Goal: Check status: Check status

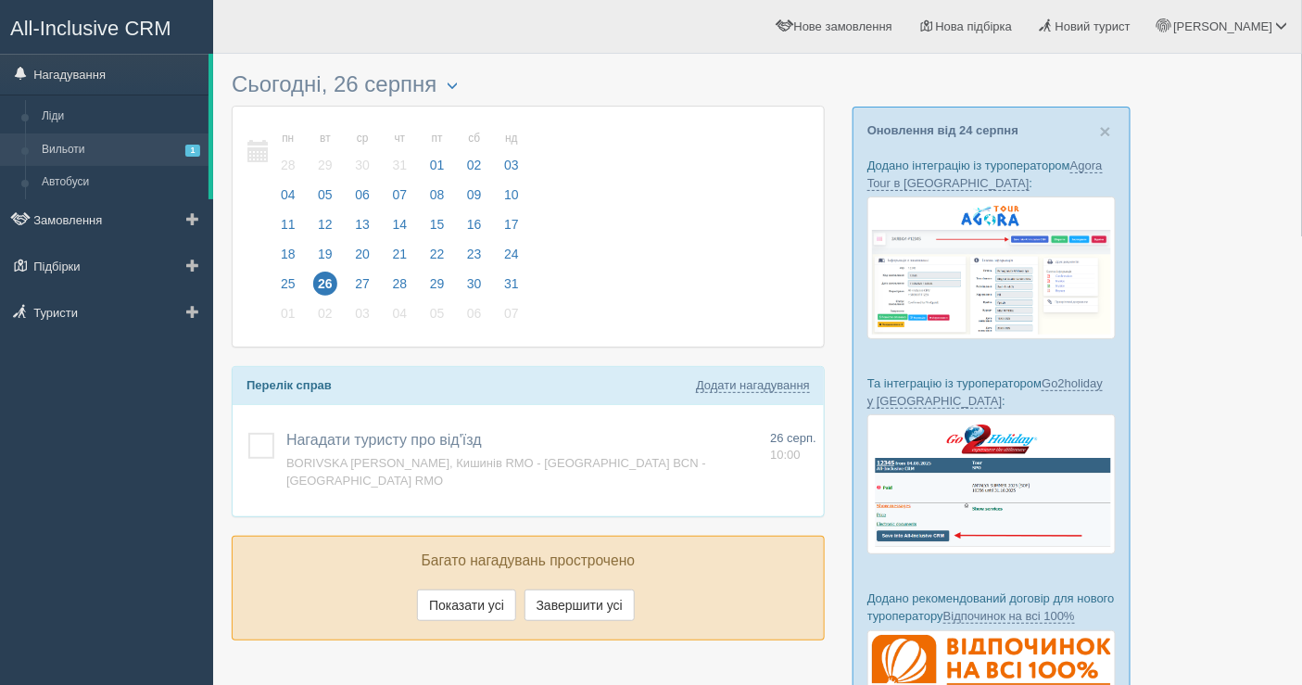
click at [85, 155] on link "Вильоти 1" at bounding box center [120, 149] width 175 height 33
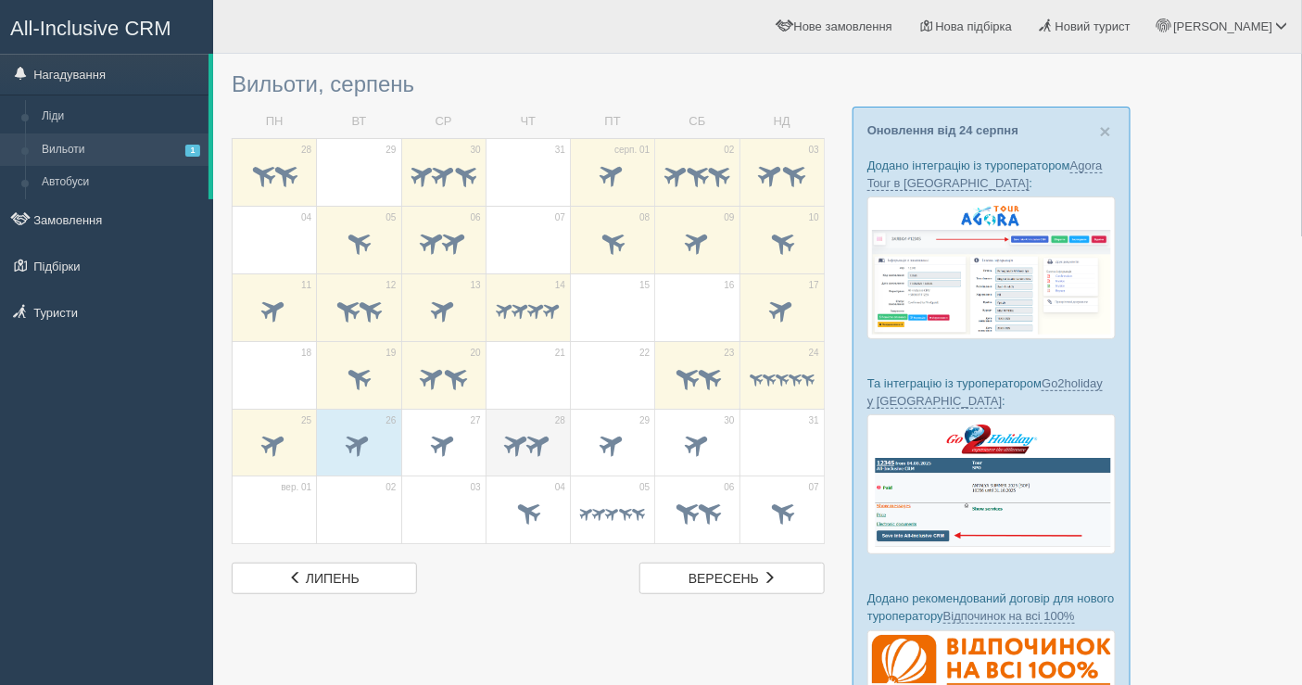
click at [515, 438] on span at bounding box center [517, 444] width 31 height 31
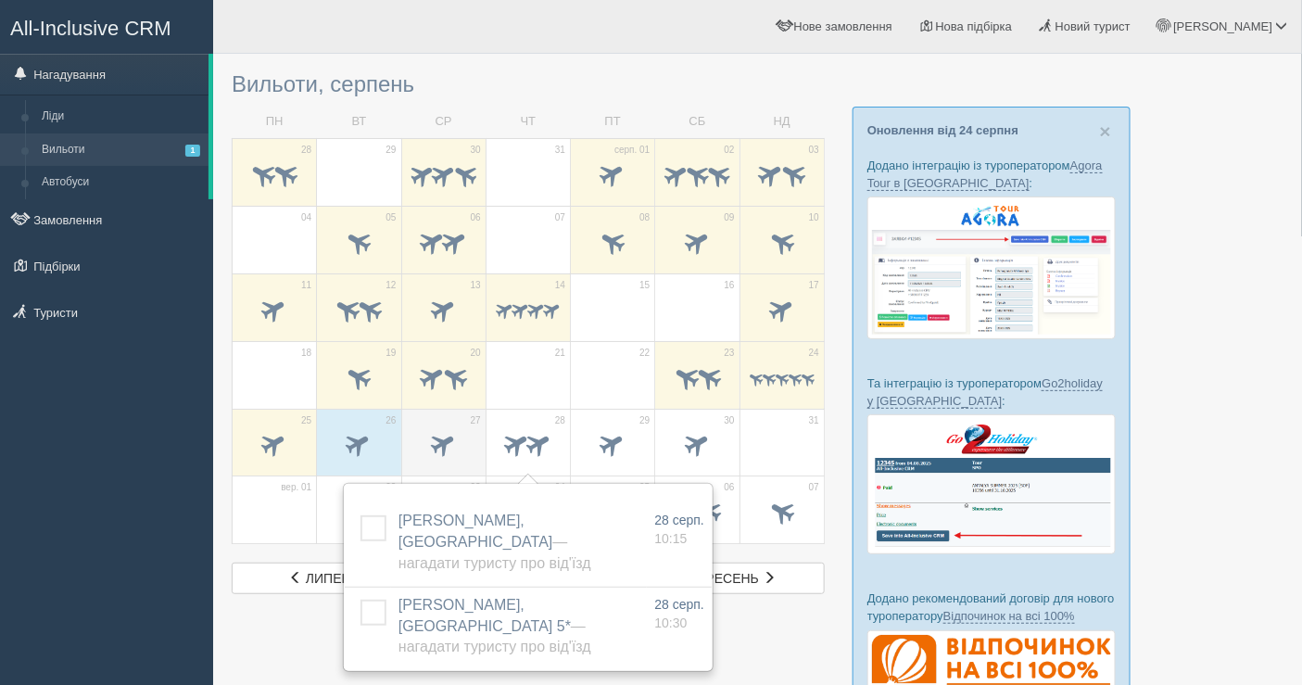
click at [447, 443] on span at bounding box center [443, 444] width 31 height 31
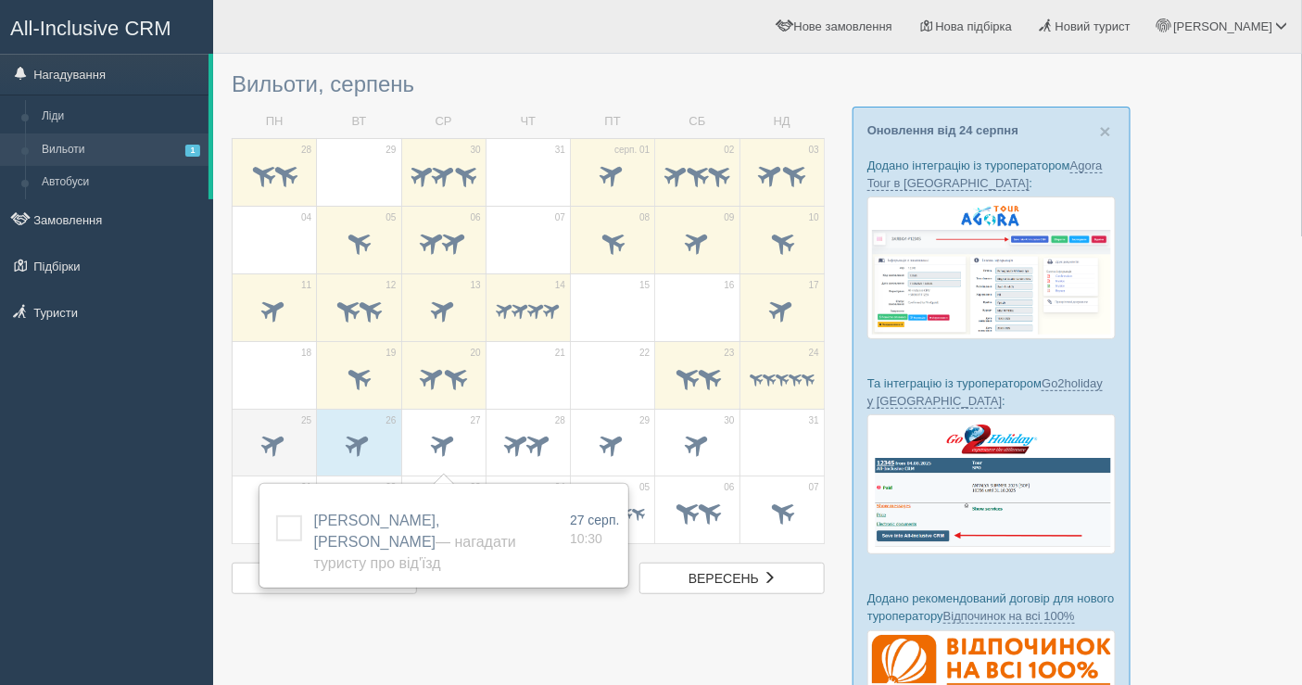
click at [283, 438] on span at bounding box center [274, 444] width 31 height 31
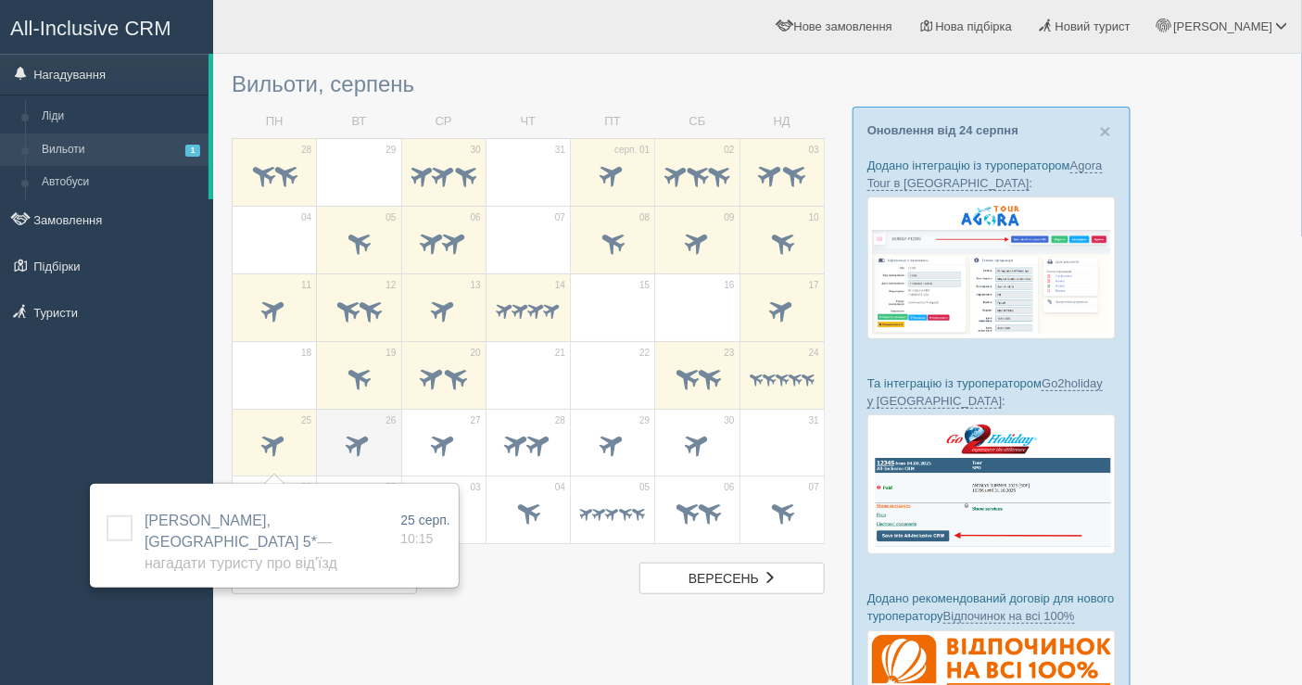
click at [364, 432] on span at bounding box center [359, 444] width 31 height 31
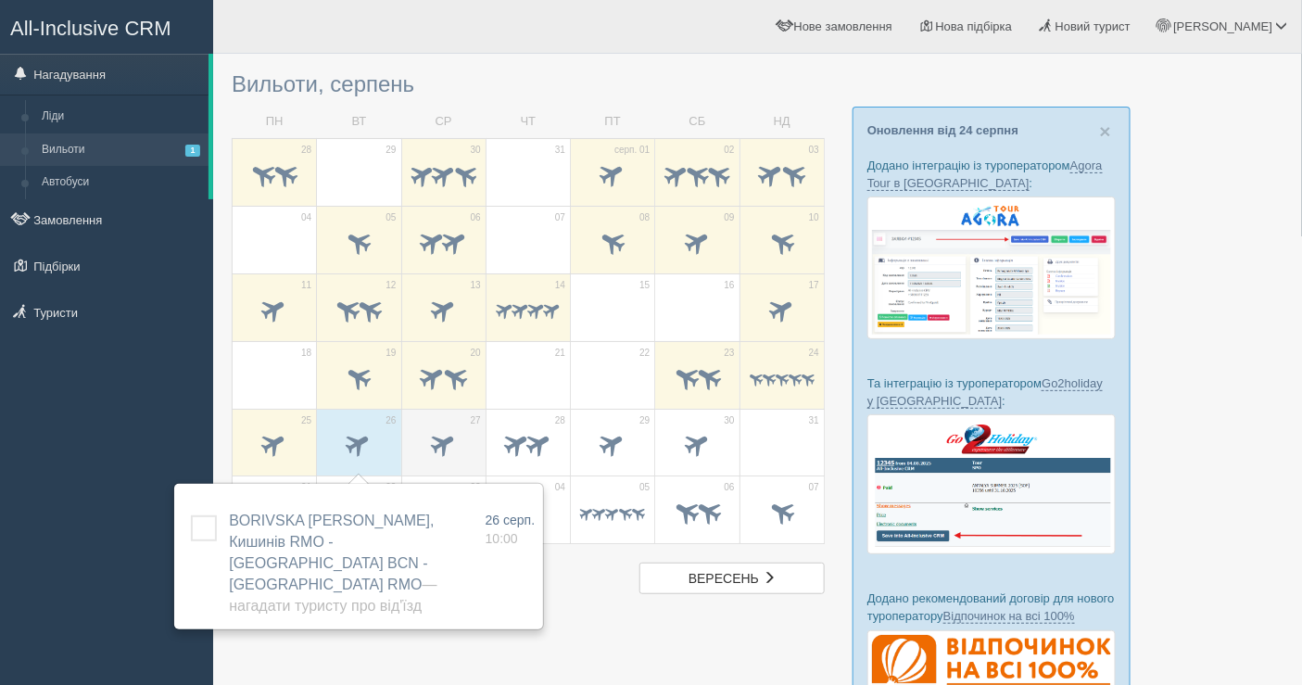
click at [438, 435] on span at bounding box center [443, 444] width 31 height 31
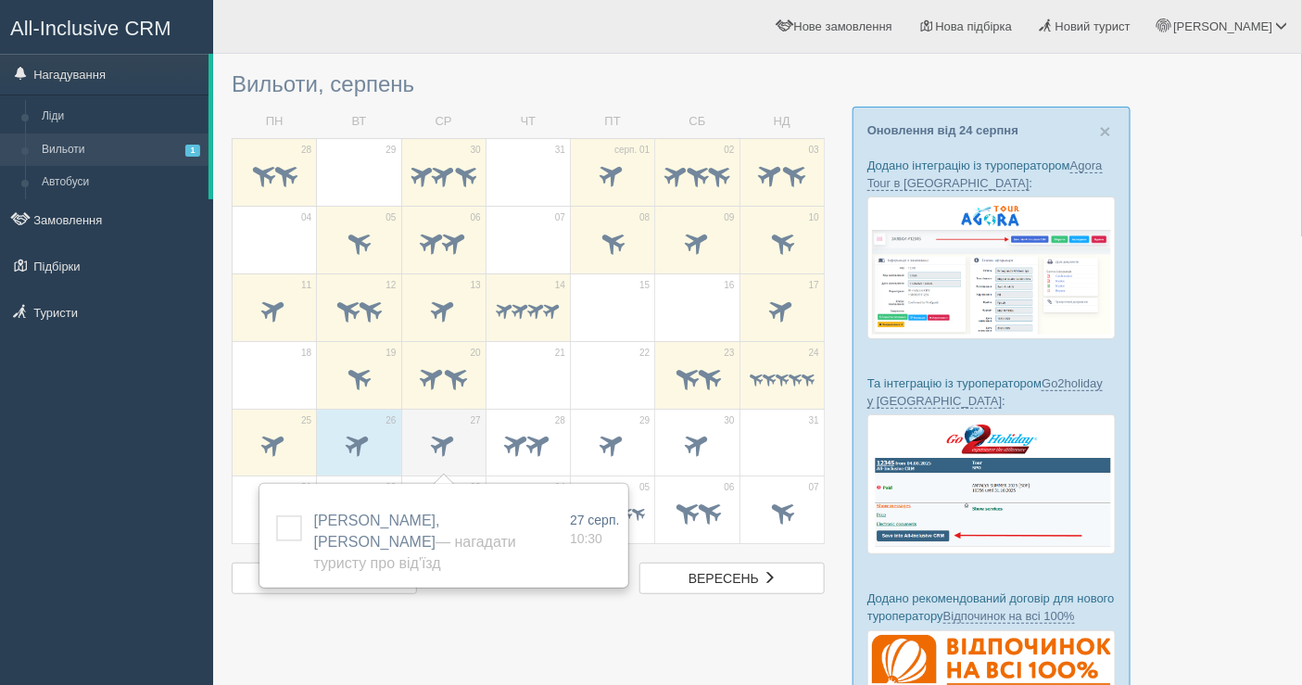
click at [446, 451] on span at bounding box center [443, 444] width 31 height 31
click at [539, 441] on span at bounding box center [539, 444] width 31 height 31
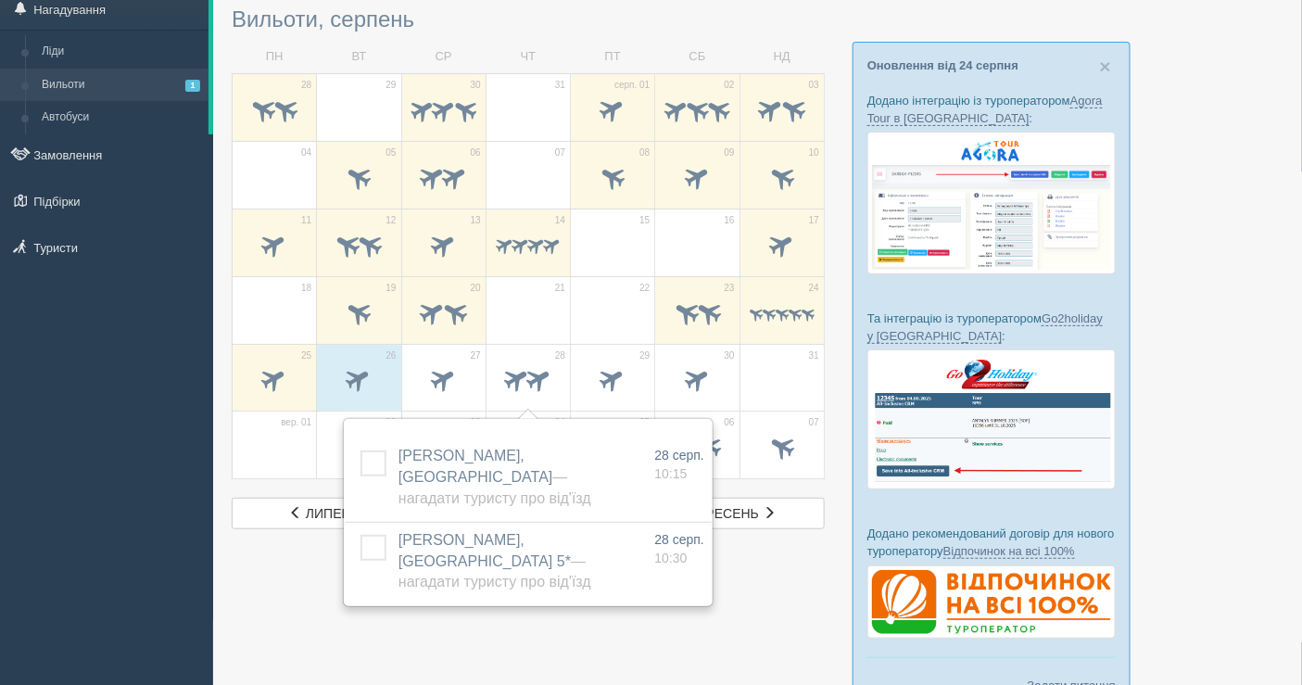
scroll to position [103, 0]
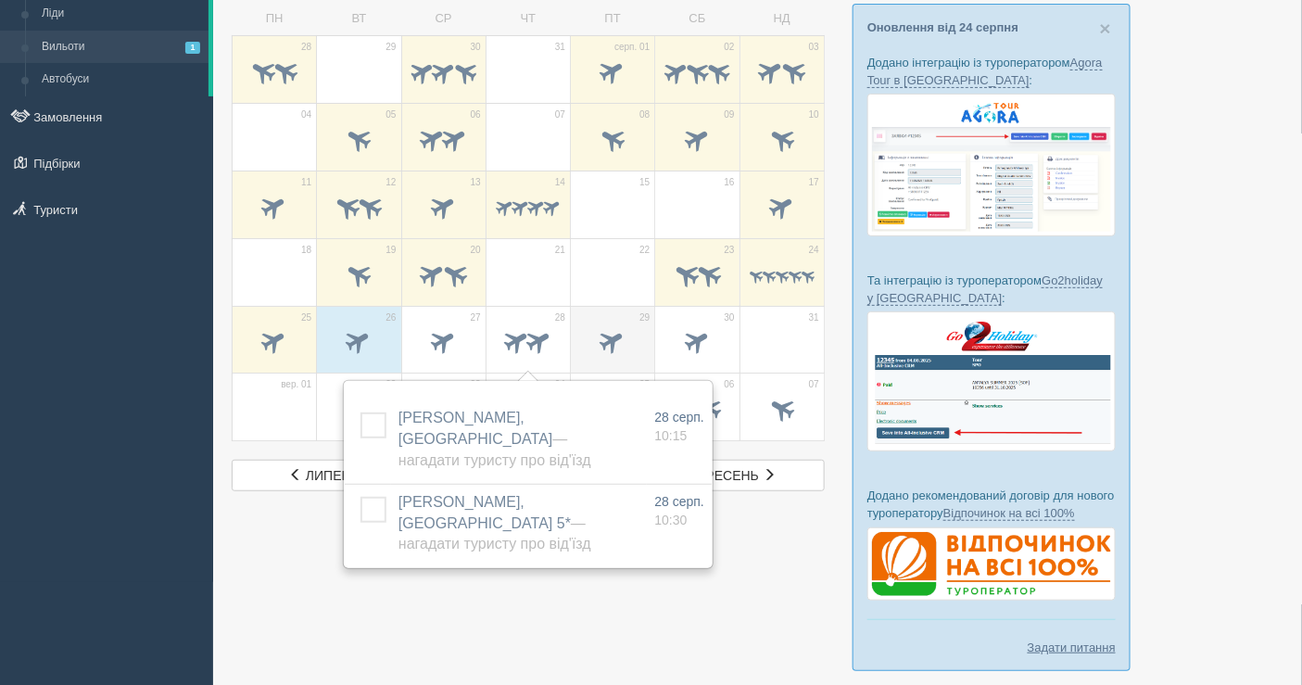
click at [621, 347] on span at bounding box center [612, 343] width 65 height 31
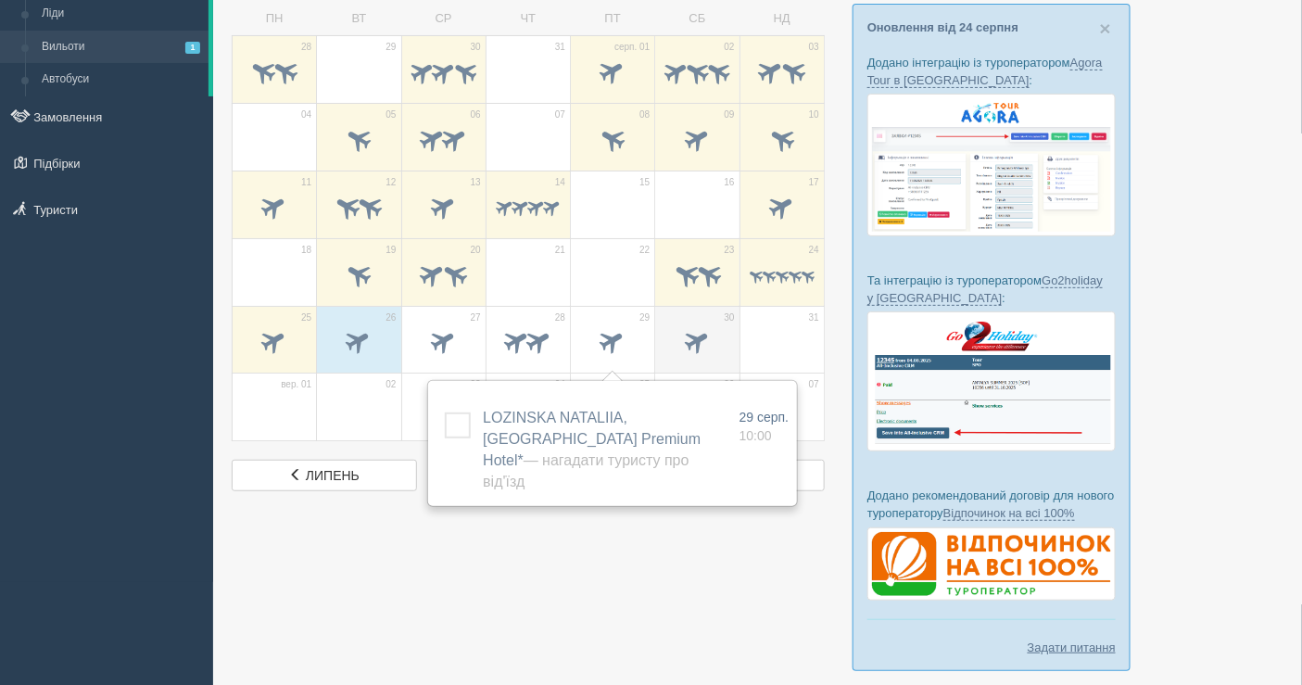
click at [681, 325] on div at bounding box center [696, 344] width 65 height 39
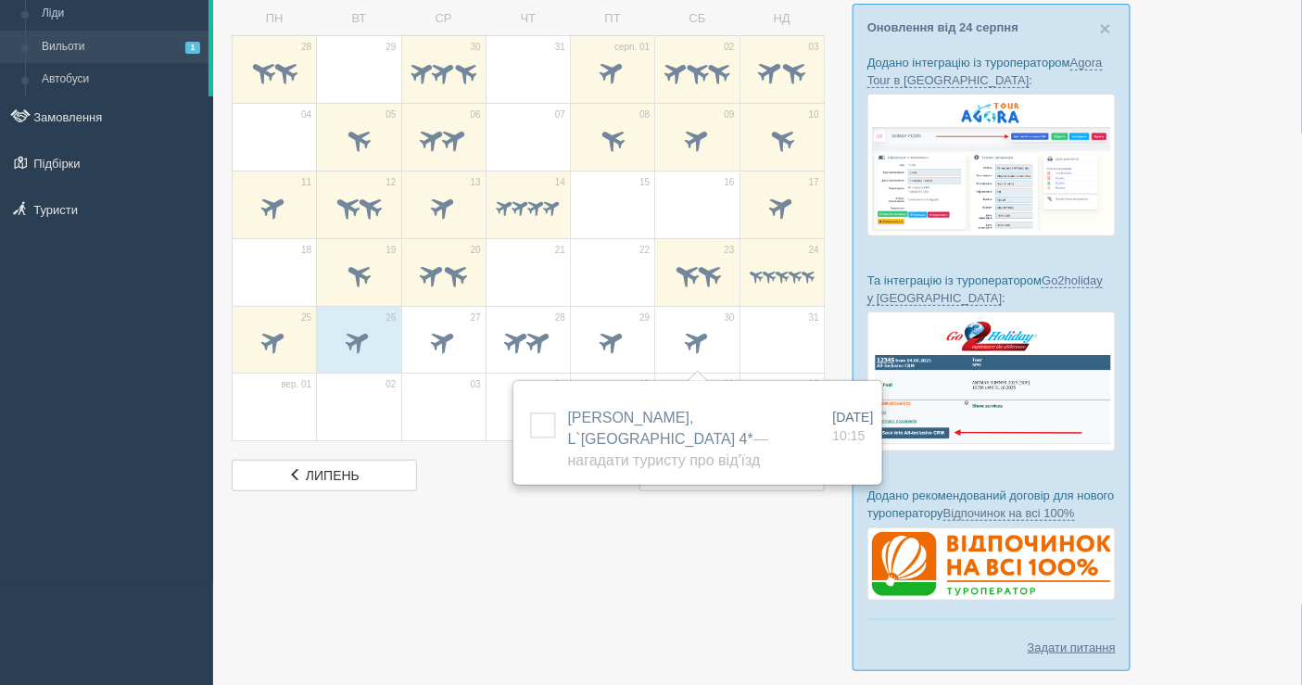
click at [483, 510] on div at bounding box center [758, 324] width 1052 height 729
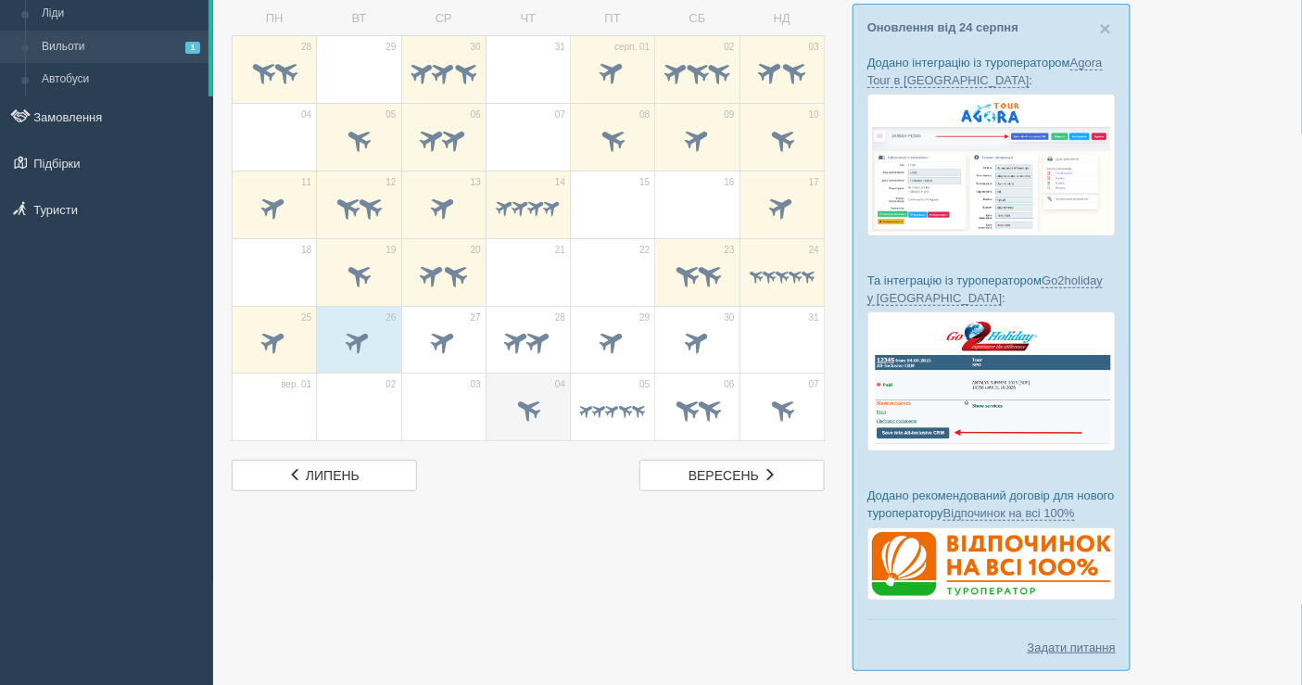
click at [511, 397] on span at bounding box center [528, 411] width 65 height 31
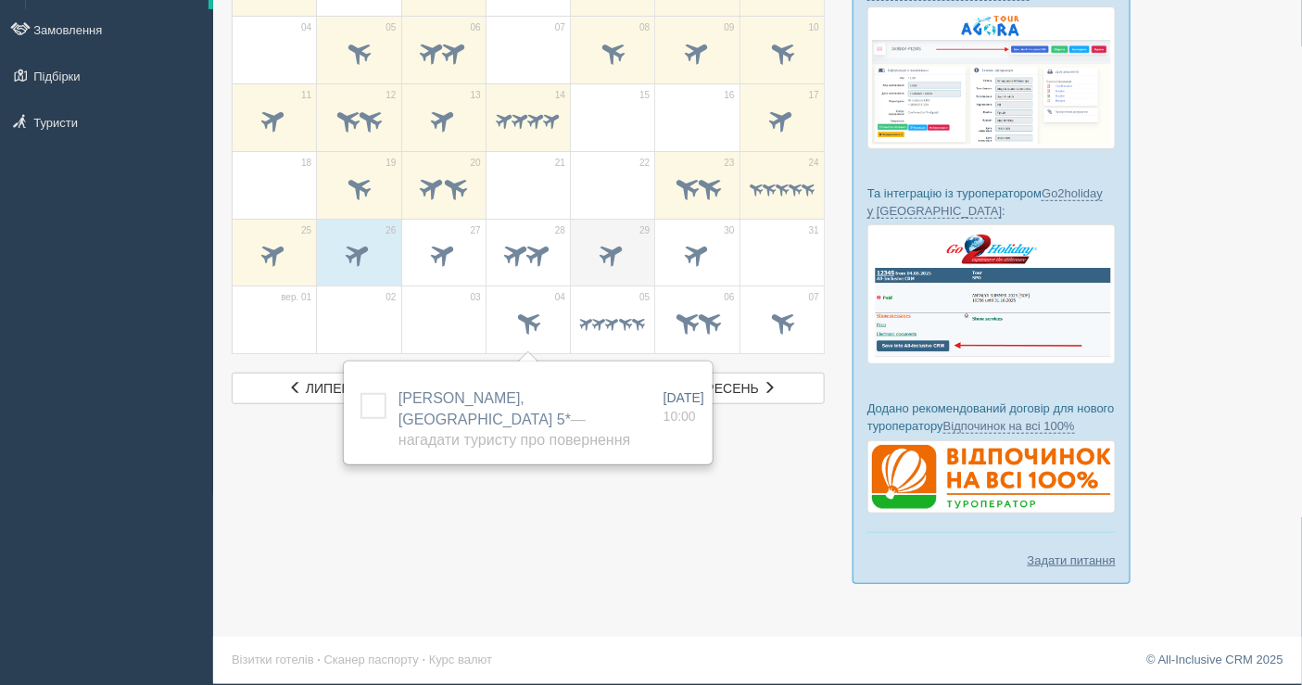
click at [622, 232] on td "29" at bounding box center [613, 253] width 84 height 68
